Goal: Entertainment & Leisure: Consume media (video, audio)

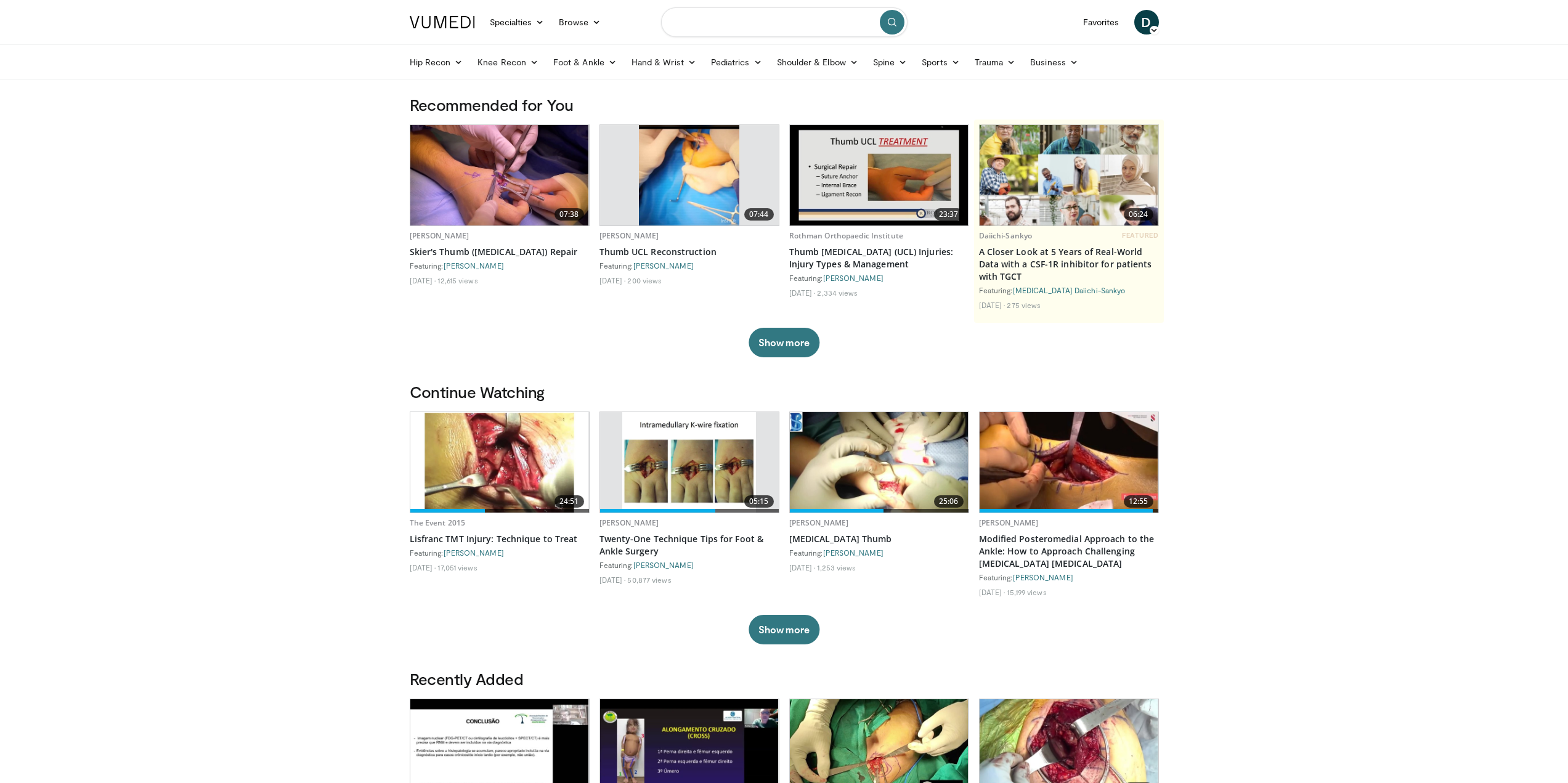
click at [754, 32] on input "Search topics, interventions" at bounding box center [784, 22] width 247 height 29
type input "**********"
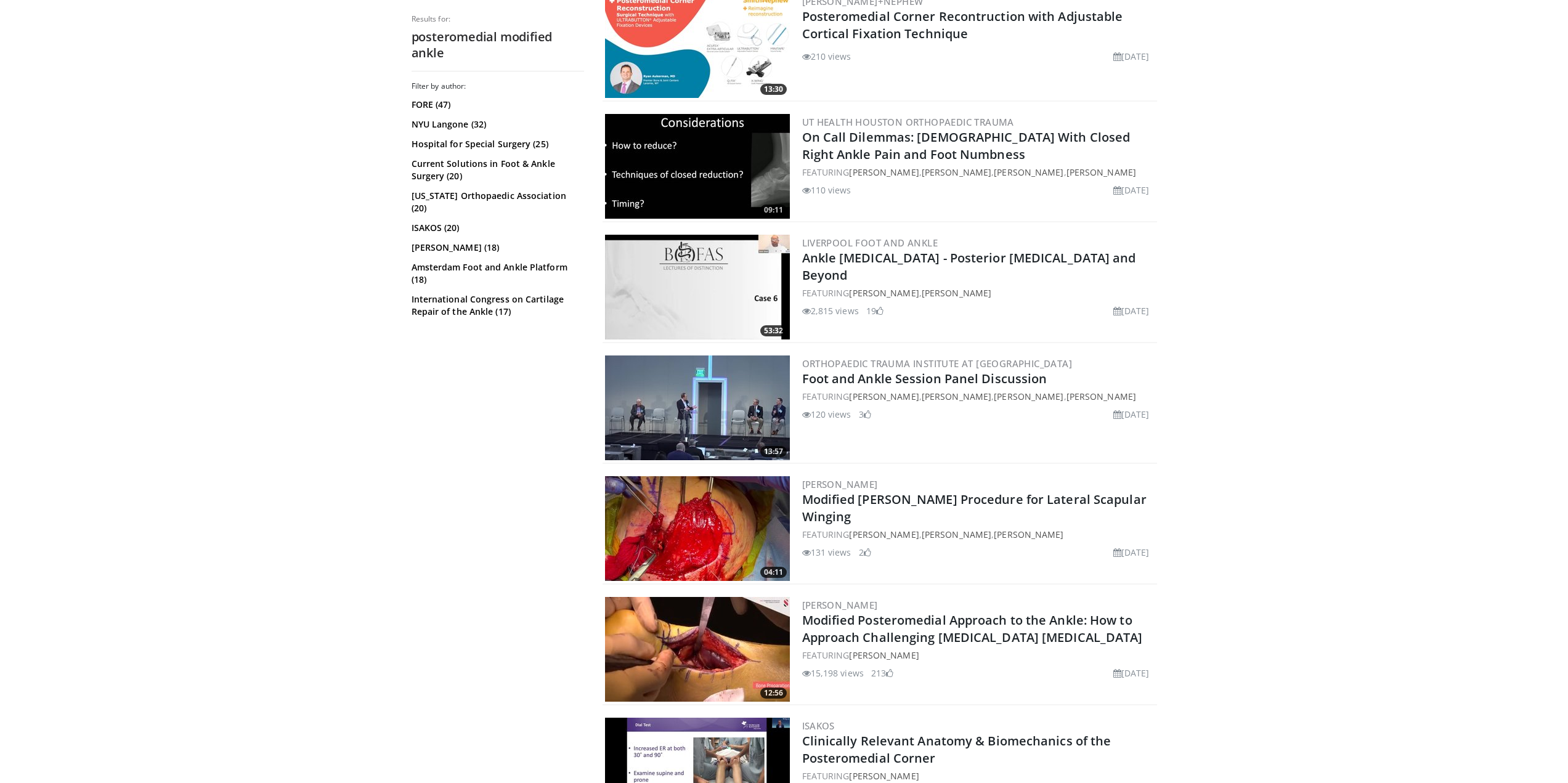
scroll to position [677, 0]
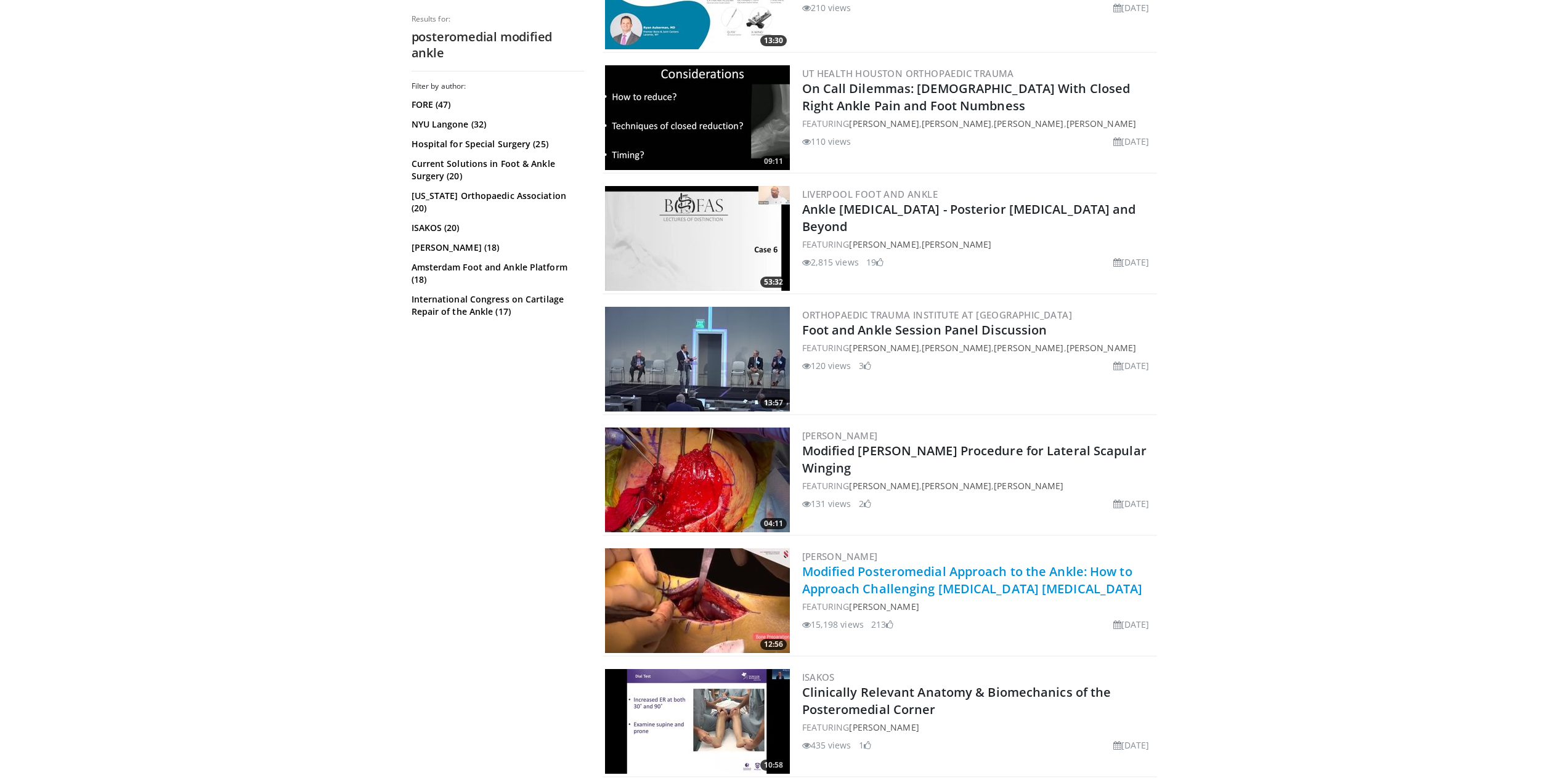
click at [962, 589] on link "Modified Posteromedial Approach to the Ankle: How to Approach Challenging [MEDI…" at bounding box center [972, 579] width 341 height 34
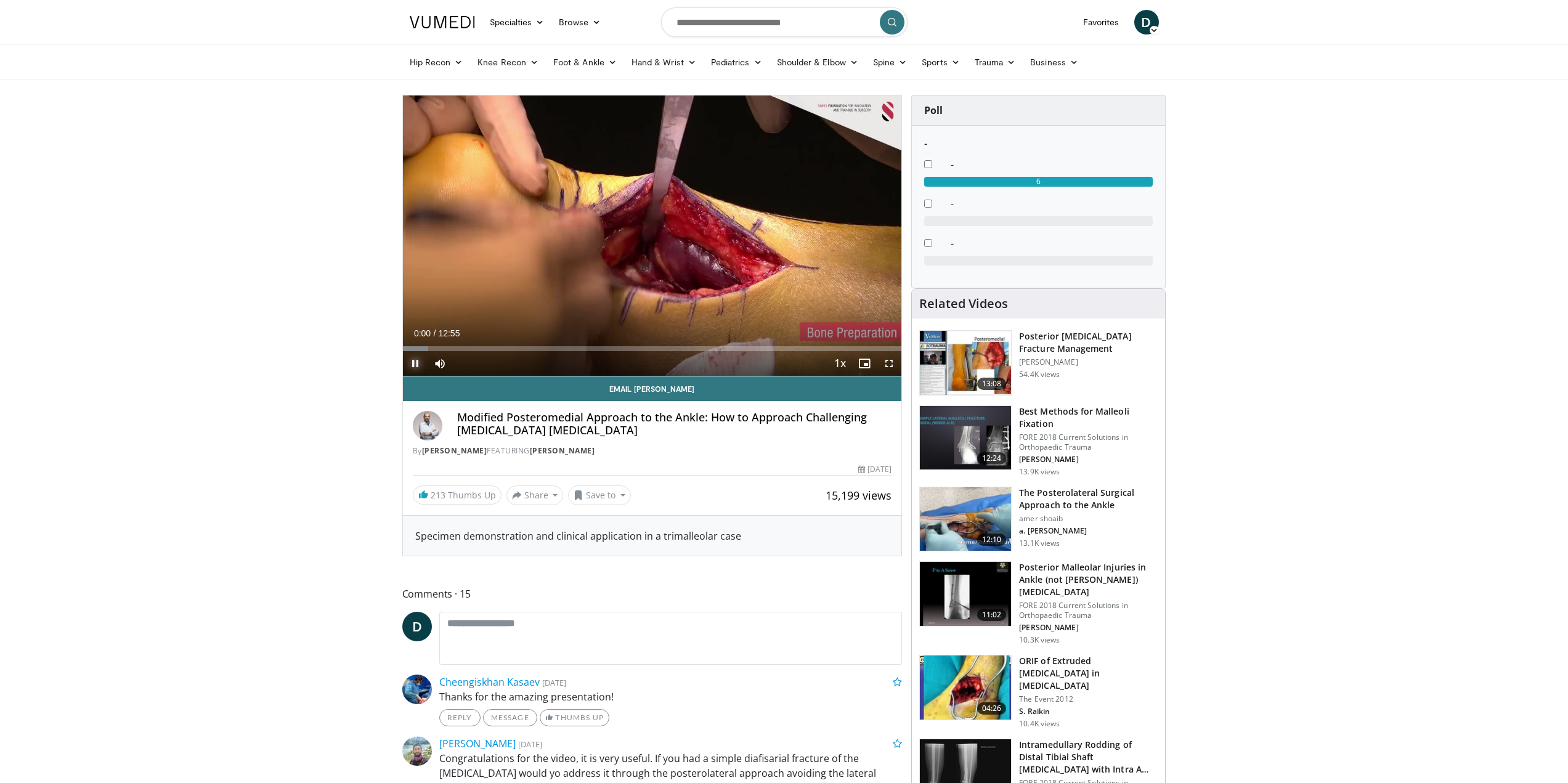
click at [415, 364] on span "Video Player" at bounding box center [415, 364] width 25 height 25
click at [890, 355] on span "Video Player" at bounding box center [889, 364] width 25 height 25
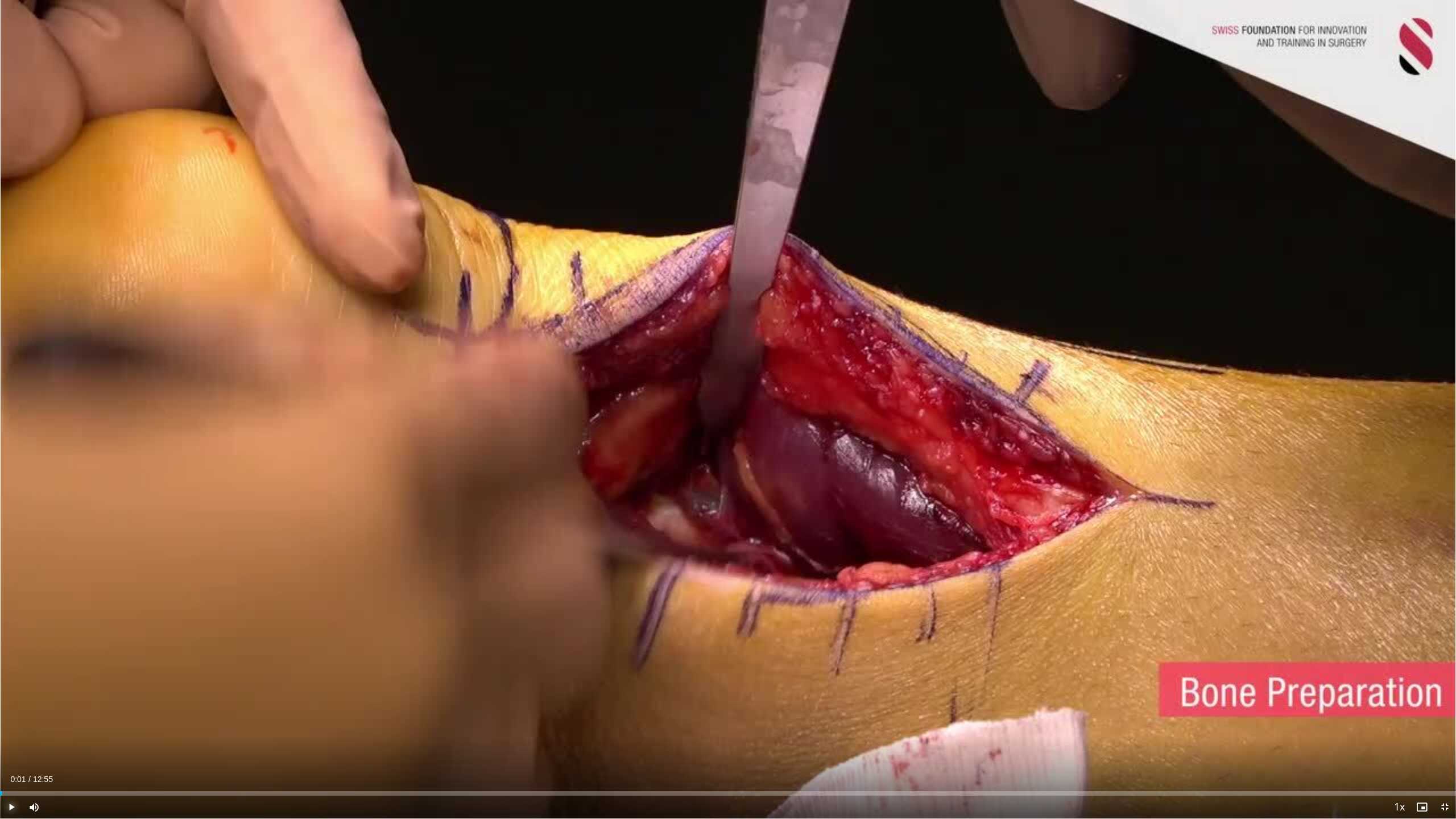
click at [11, 722] on span "Video Player" at bounding box center [11, 807] width 23 height 23
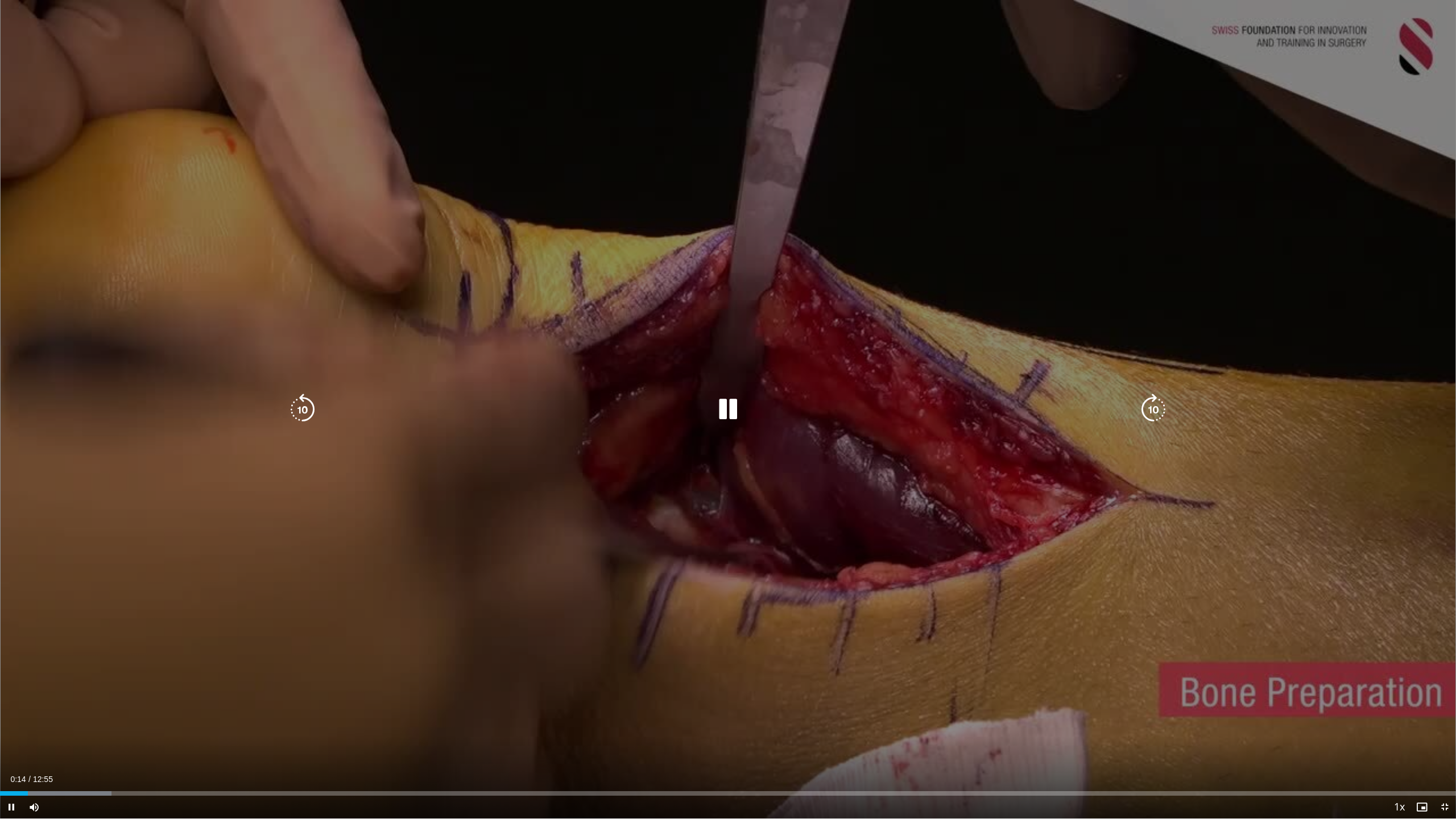
click at [1150, 417] on icon "Video Player" at bounding box center [1153, 409] width 32 height 32
click at [1150, 416] on icon "Video Player" at bounding box center [1153, 409] width 32 height 32
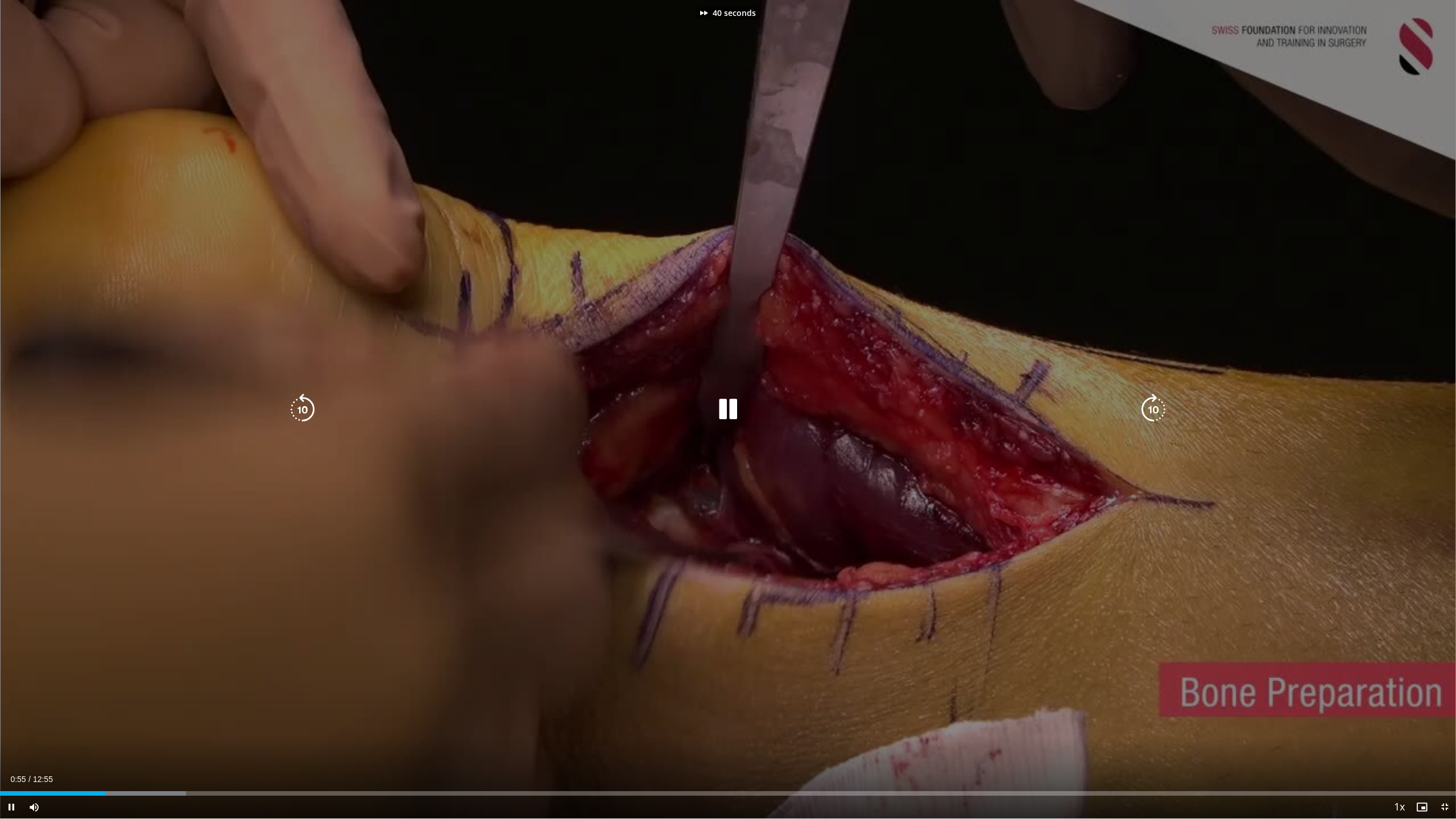
click at [1150, 416] on icon "Video Player" at bounding box center [1153, 409] width 32 height 32
click at [727, 411] on icon "Video Player" at bounding box center [728, 409] width 32 height 32
click at [737, 400] on icon "Video Player" at bounding box center [728, 409] width 32 height 32
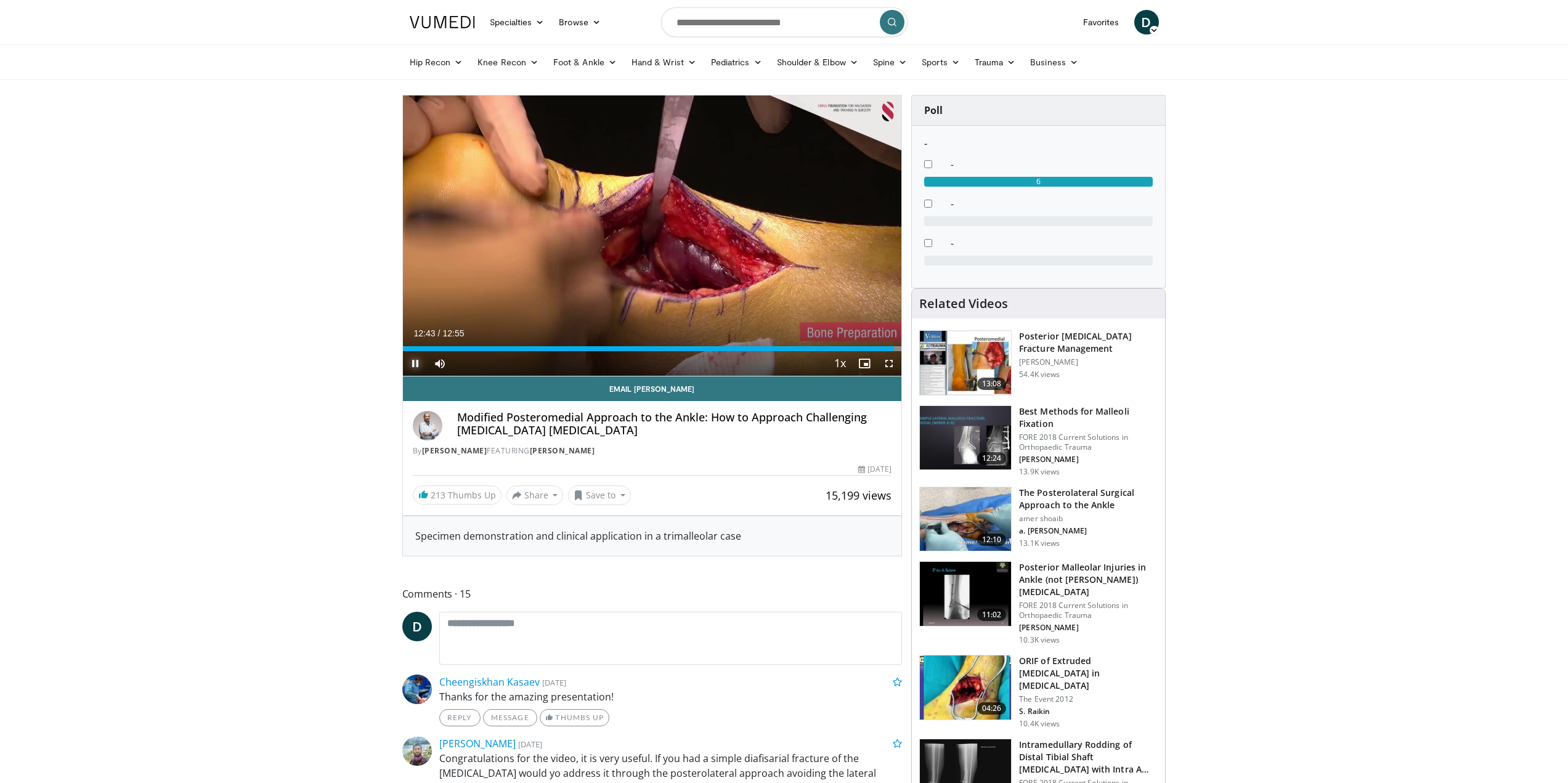
click at [415, 369] on span "Video Player" at bounding box center [415, 364] width 25 height 25
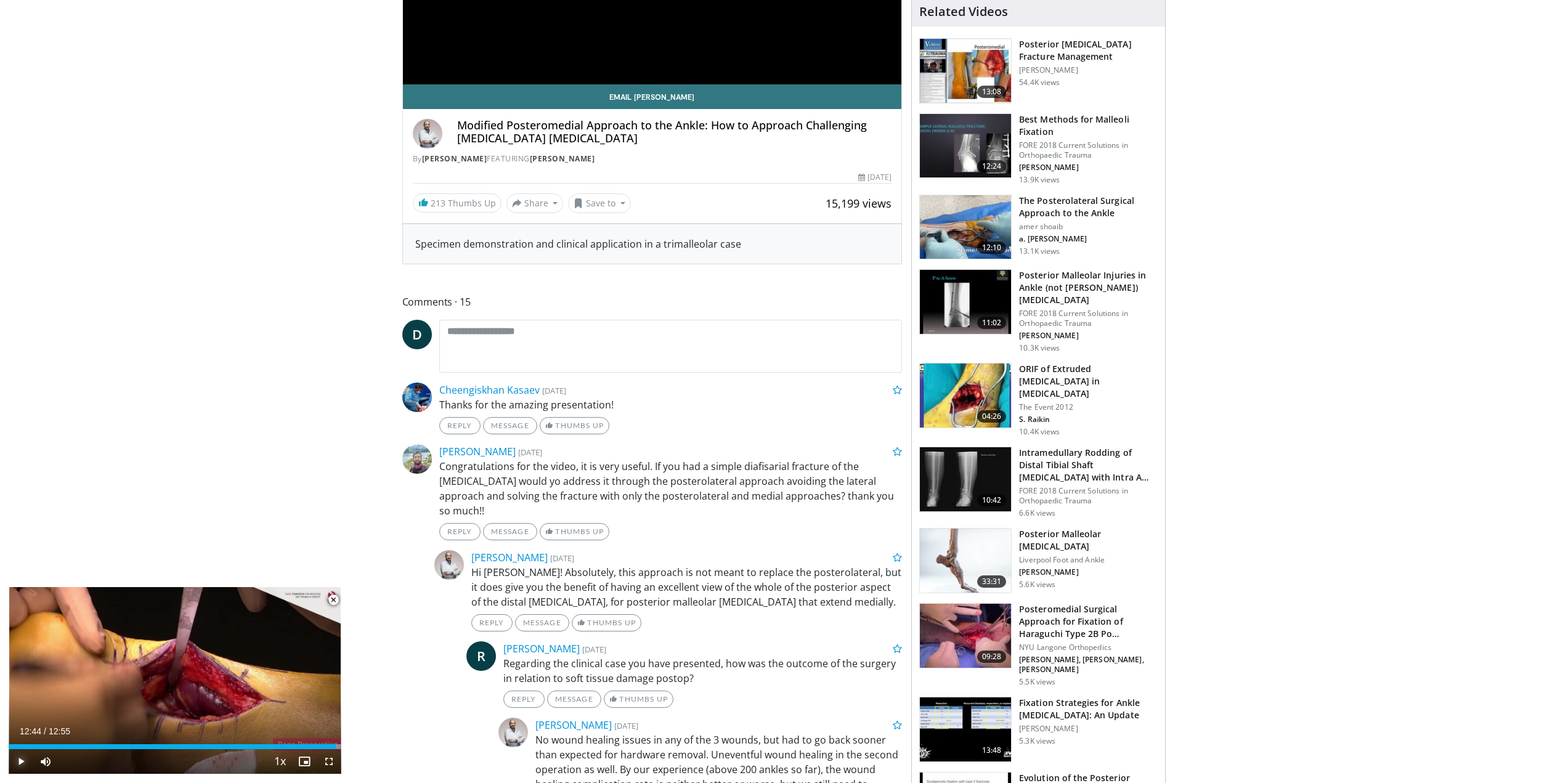
scroll to position [308, 0]
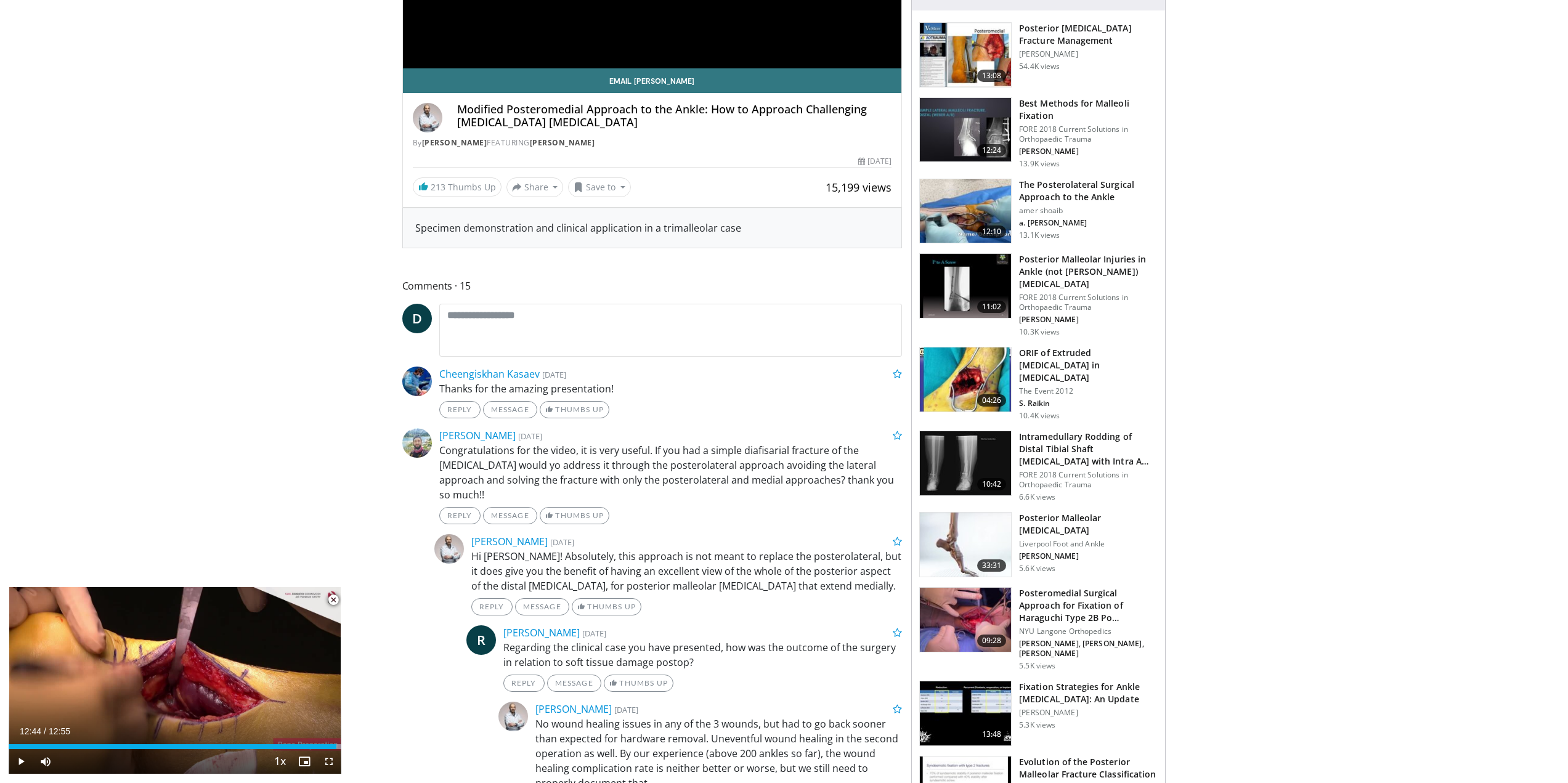
click at [336, 601] on span "Video Player" at bounding box center [333, 600] width 25 height 25
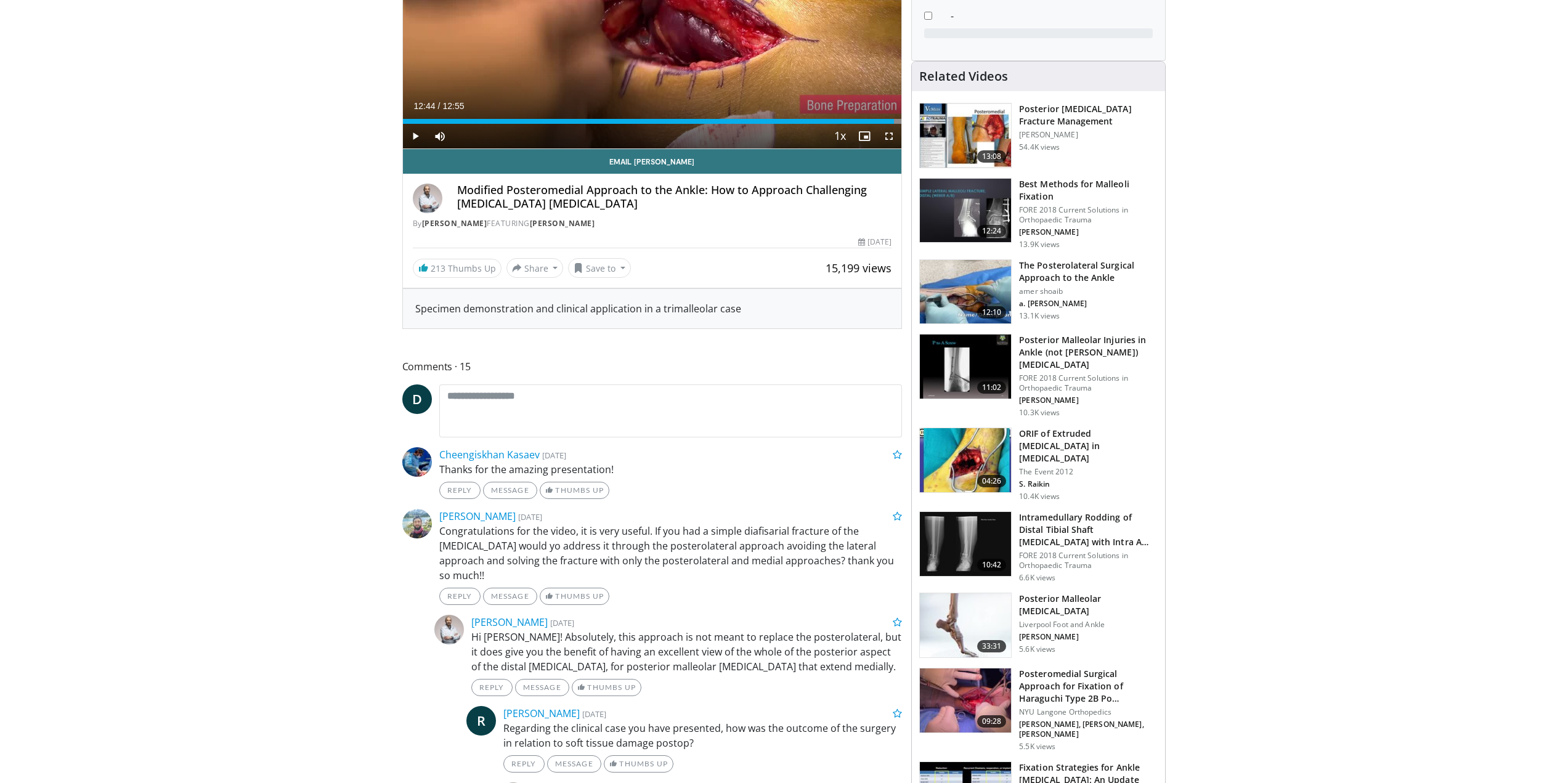
scroll to position [185, 0]
